Goal: Task Accomplishment & Management: Manage account settings

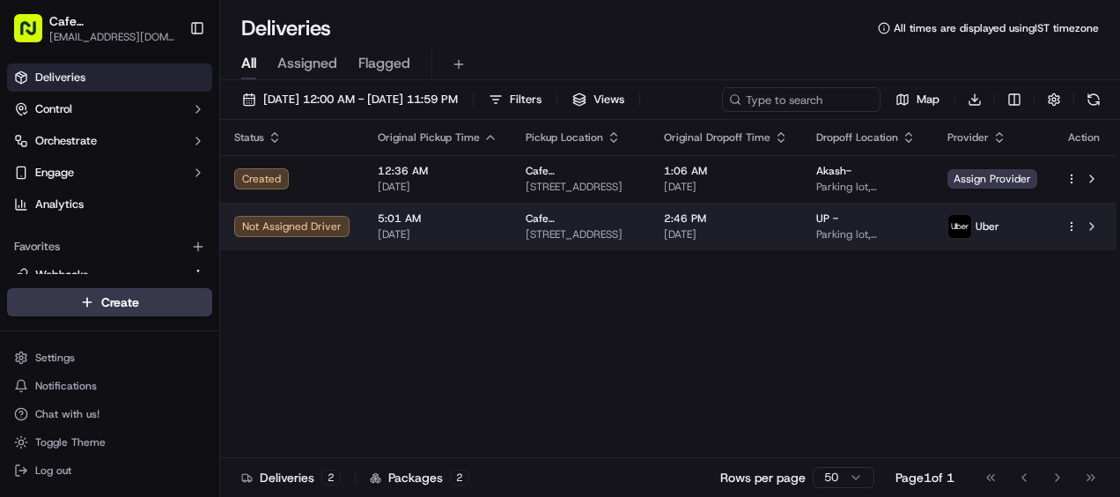
click at [265, 228] on div "Not Assigned Driver" at bounding box center [291, 226] width 115 height 21
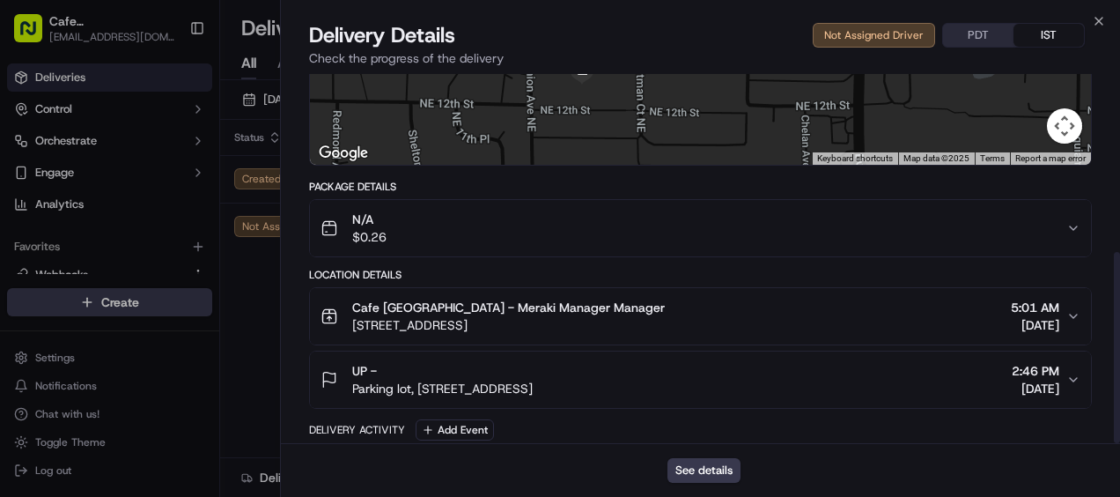
scroll to position [343, 0]
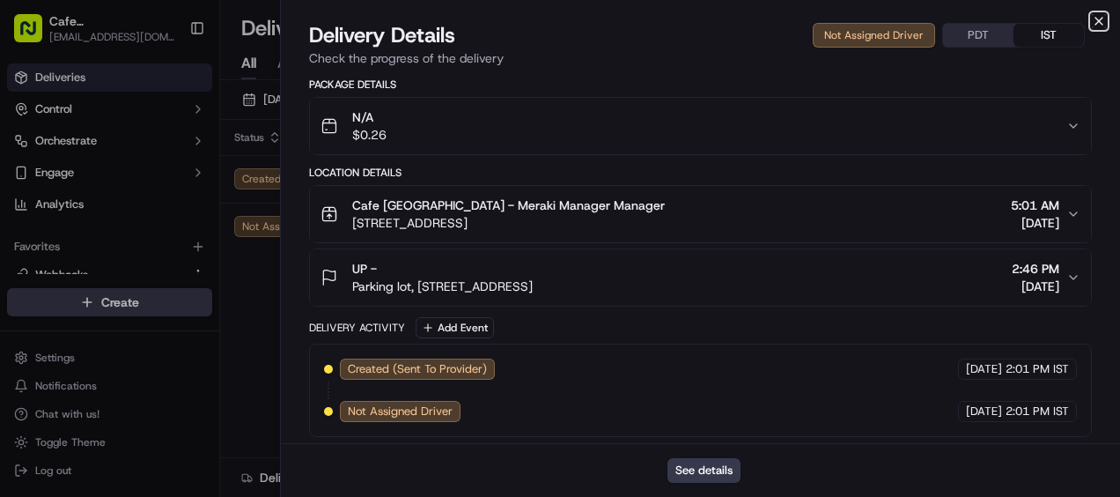
click at [1099, 21] on icon "button" at bounding box center [1099, 21] width 7 height 7
